Goal: Check status: Check status

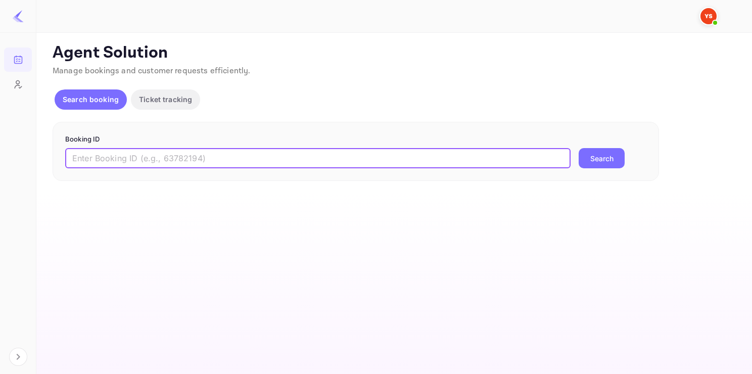
click at [156, 157] on input "text" at bounding box center [317, 158] width 505 height 20
paste input "9441748"
type input "9441748"
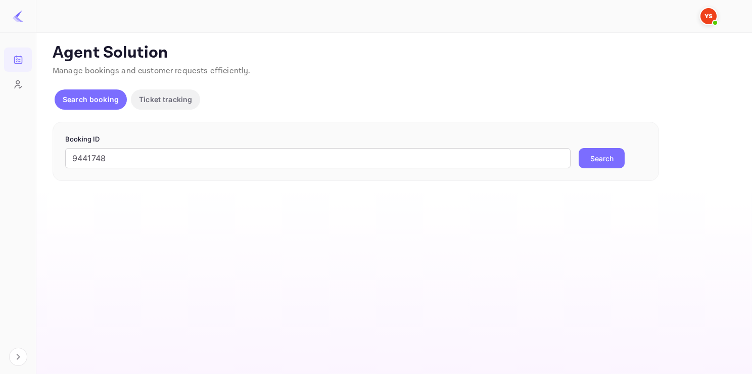
click at [586, 155] on button "Search" at bounding box center [601, 158] width 46 height 20
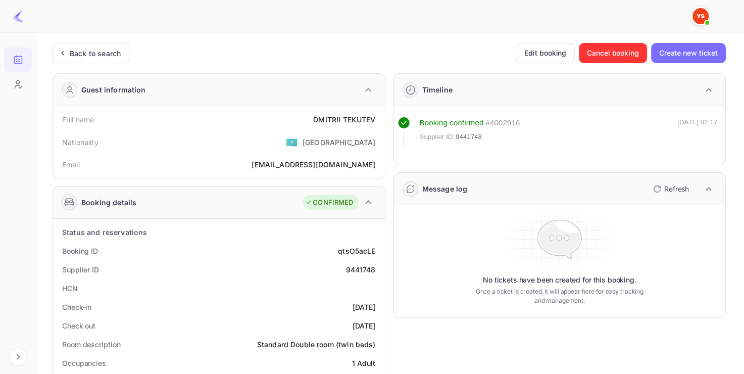
click at [360, 272] on div "9441748" at bounding box center [361, 269] width 30 height 11
copy div "9441748"
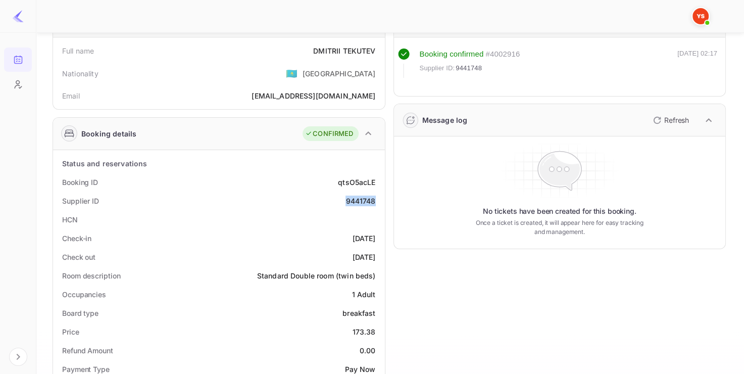
scroll to position [68, 0]
drag, startPoint x: 315, startPoint y: 48, endPoint x: 378, endPoint y: 43, distance: 63.3
click at [378, 43] on div "Full name [PERSON_NAME]" at bounding box center [219, 51] width 324 height 19
copy div "[PERSON_NAME]"
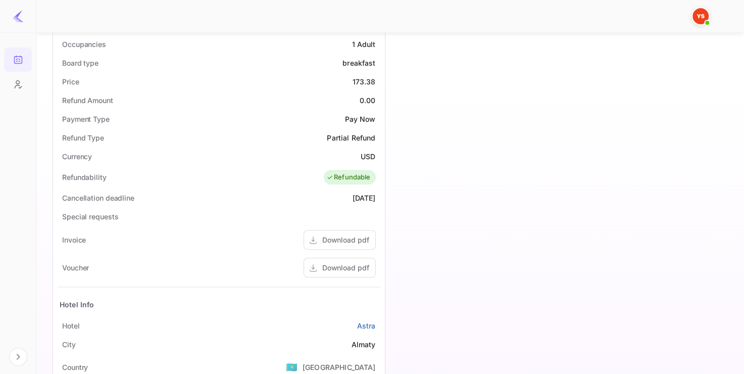
scroll to position [320, 0]
click at [357, 75] on div "173.38" at bounding box center [364, 80] width 23 height 11
copy div "173.38"
